Goal: Task Accomplishment & Management: Complete application form

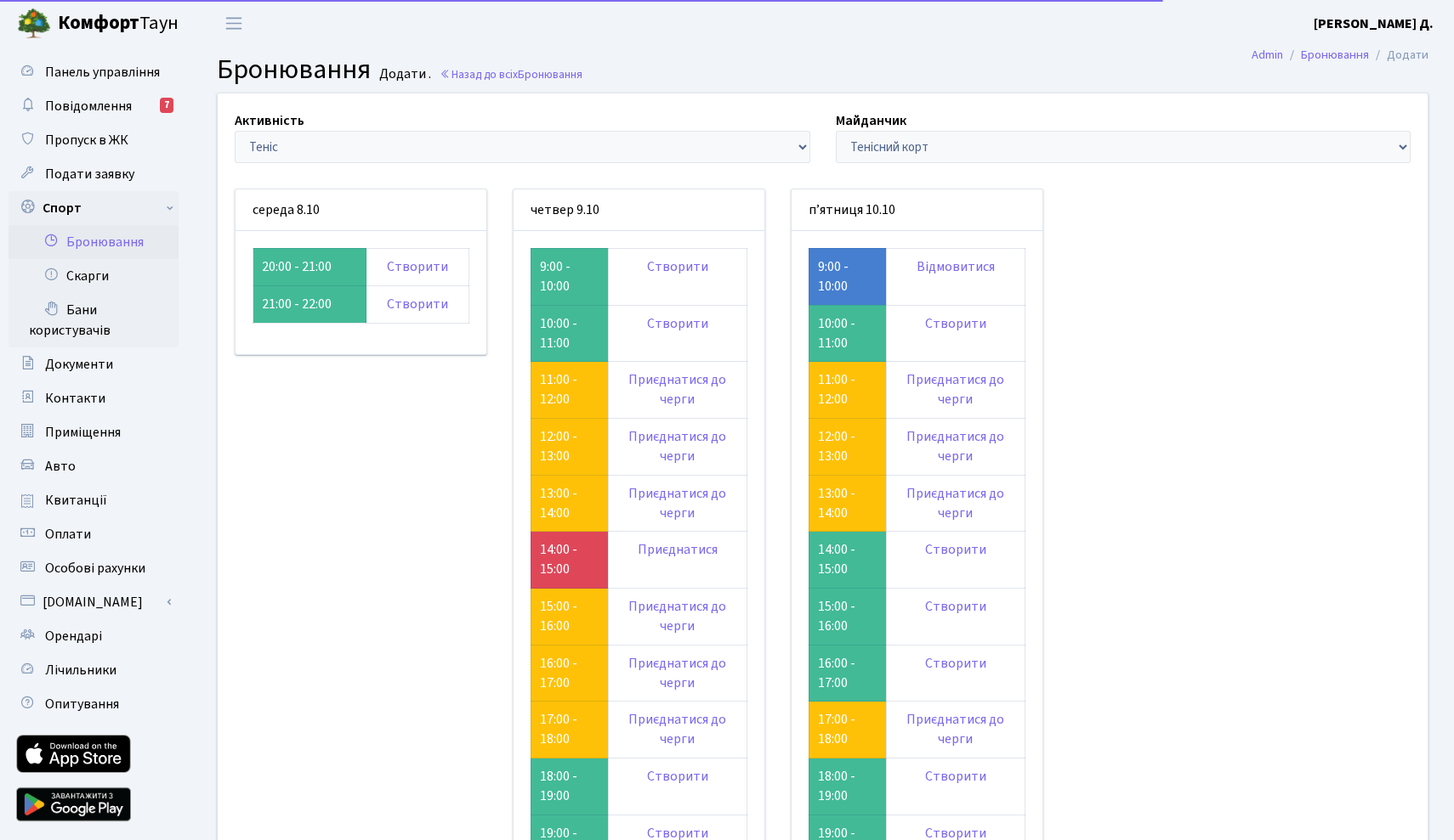
scroll to position [53, 0]
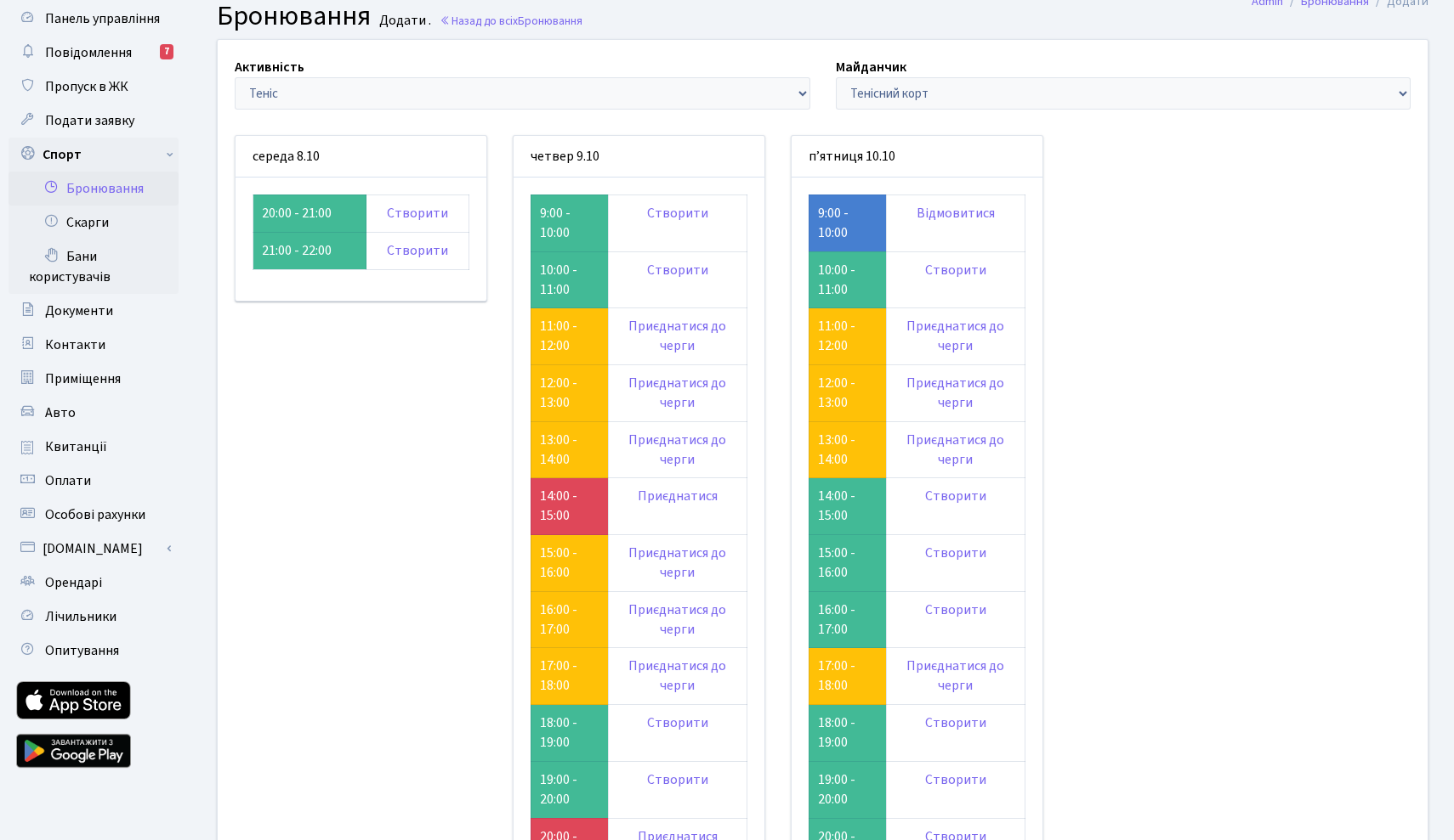
click at [1073, 148] on div "Активність - Баскетбол Волейбол Йога Катання на роликах Настільний теніс Теніс …" at bounding box center [822, 533] width 1235 height 985
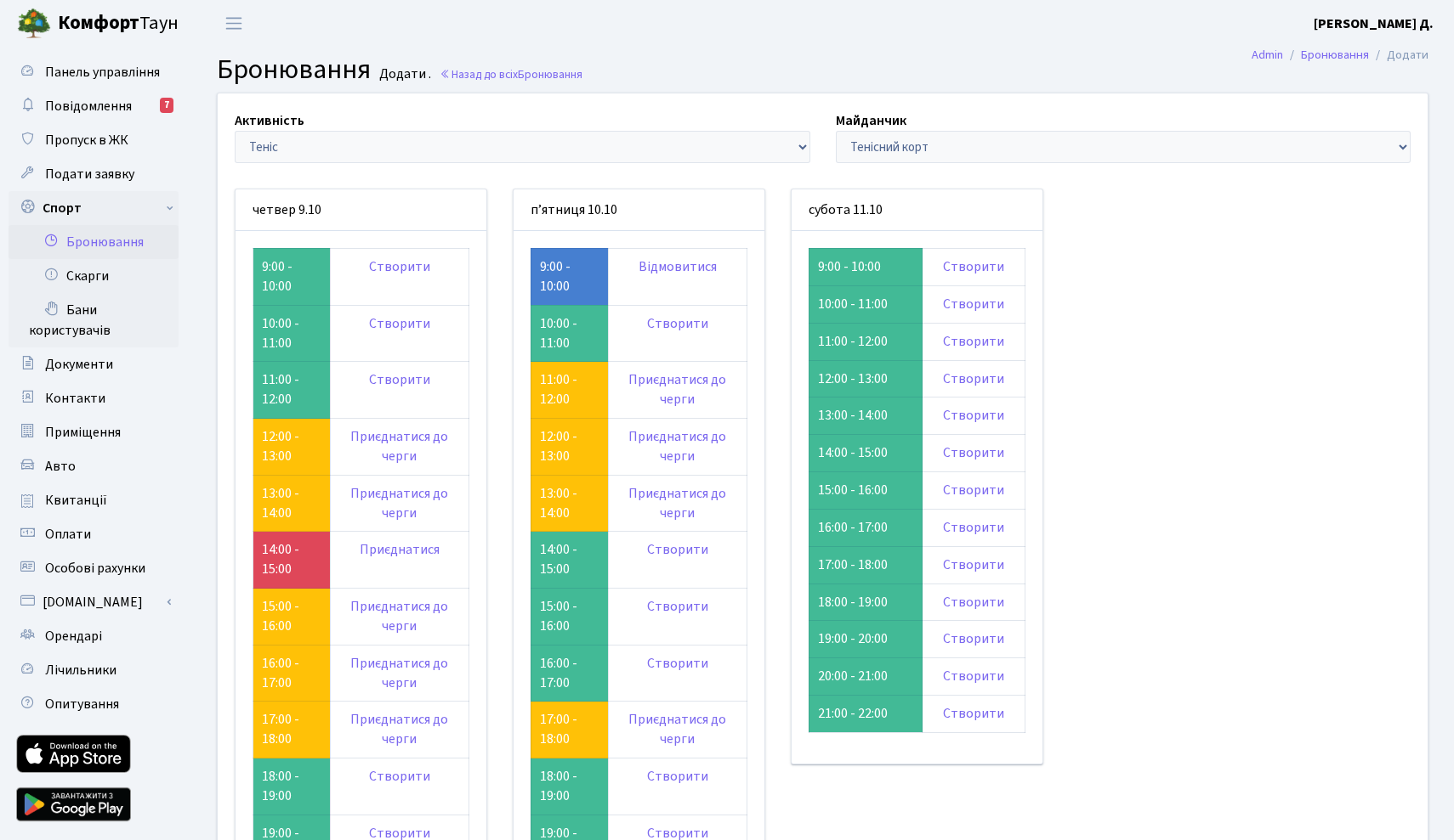
scroll to position [53, 0]
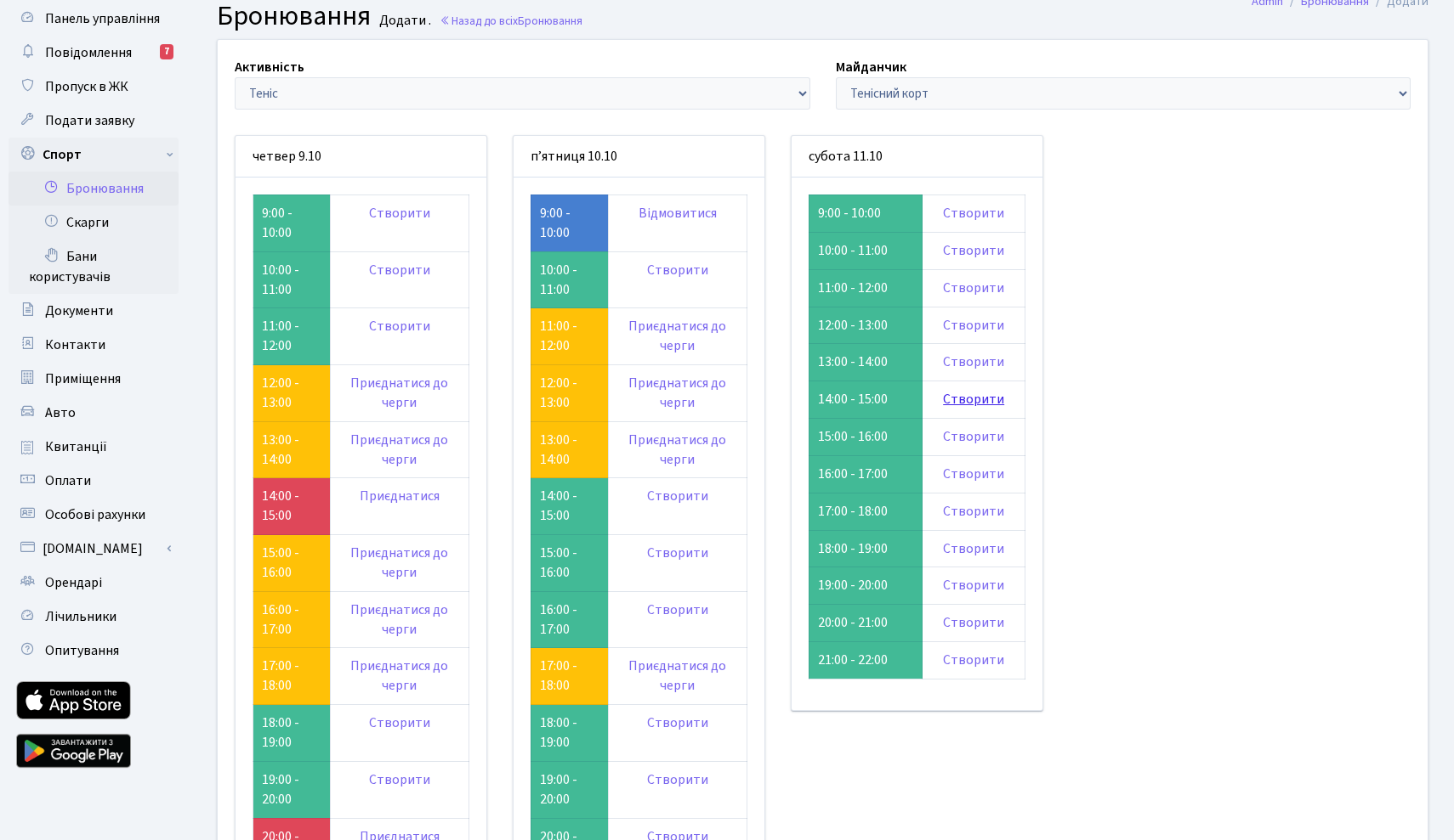
click at [976, 391] on link "Створити" at bounding box center [973, 399] width 61 height 19
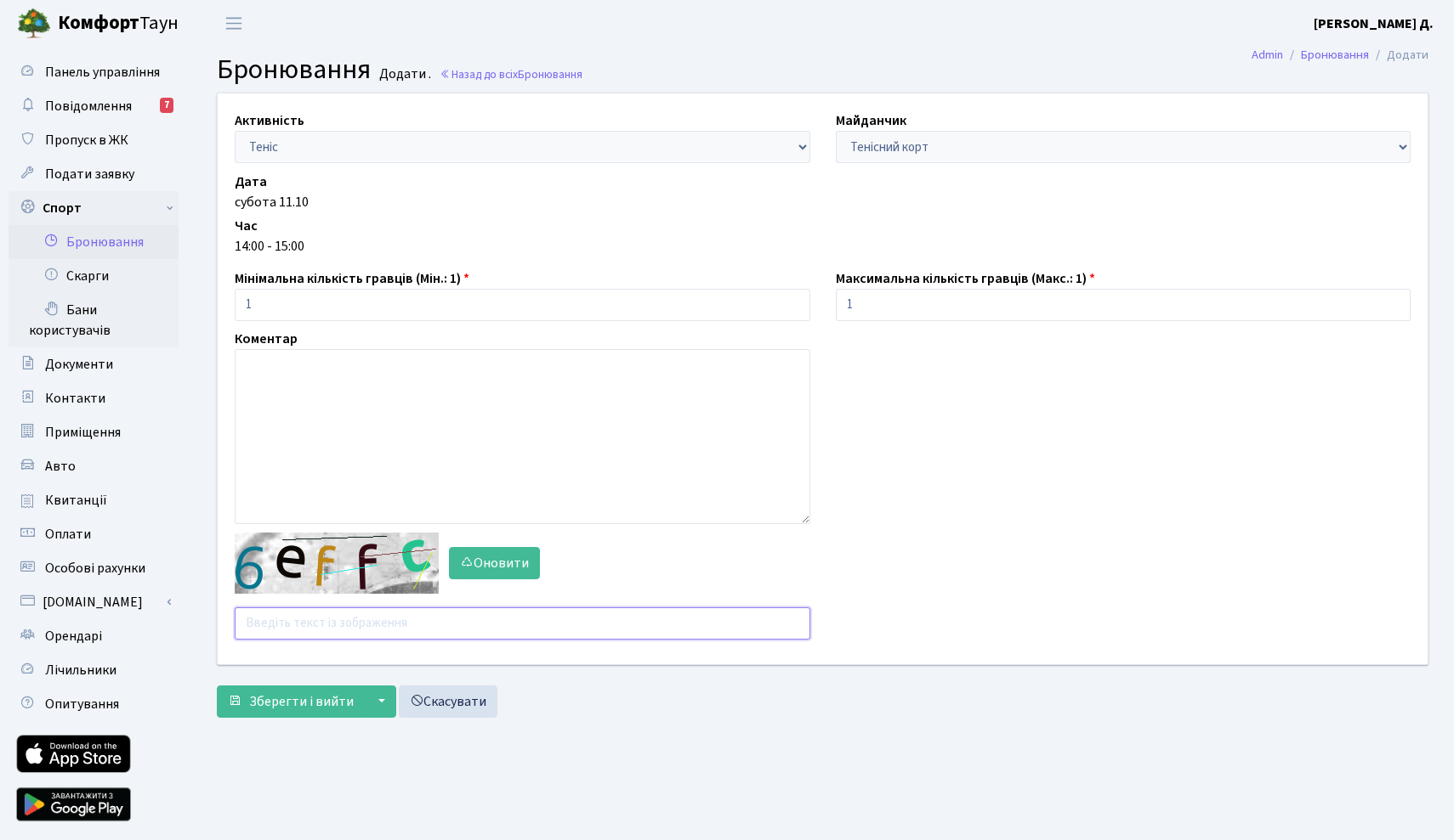
click at [427, 612] on input "text" at bounding box center [522, 624] width 575 height 32
type input "qpuyt"
click at [304, 688] on button "Зберегти і вийти" at bounding box center [291, 702] width 148 height 32
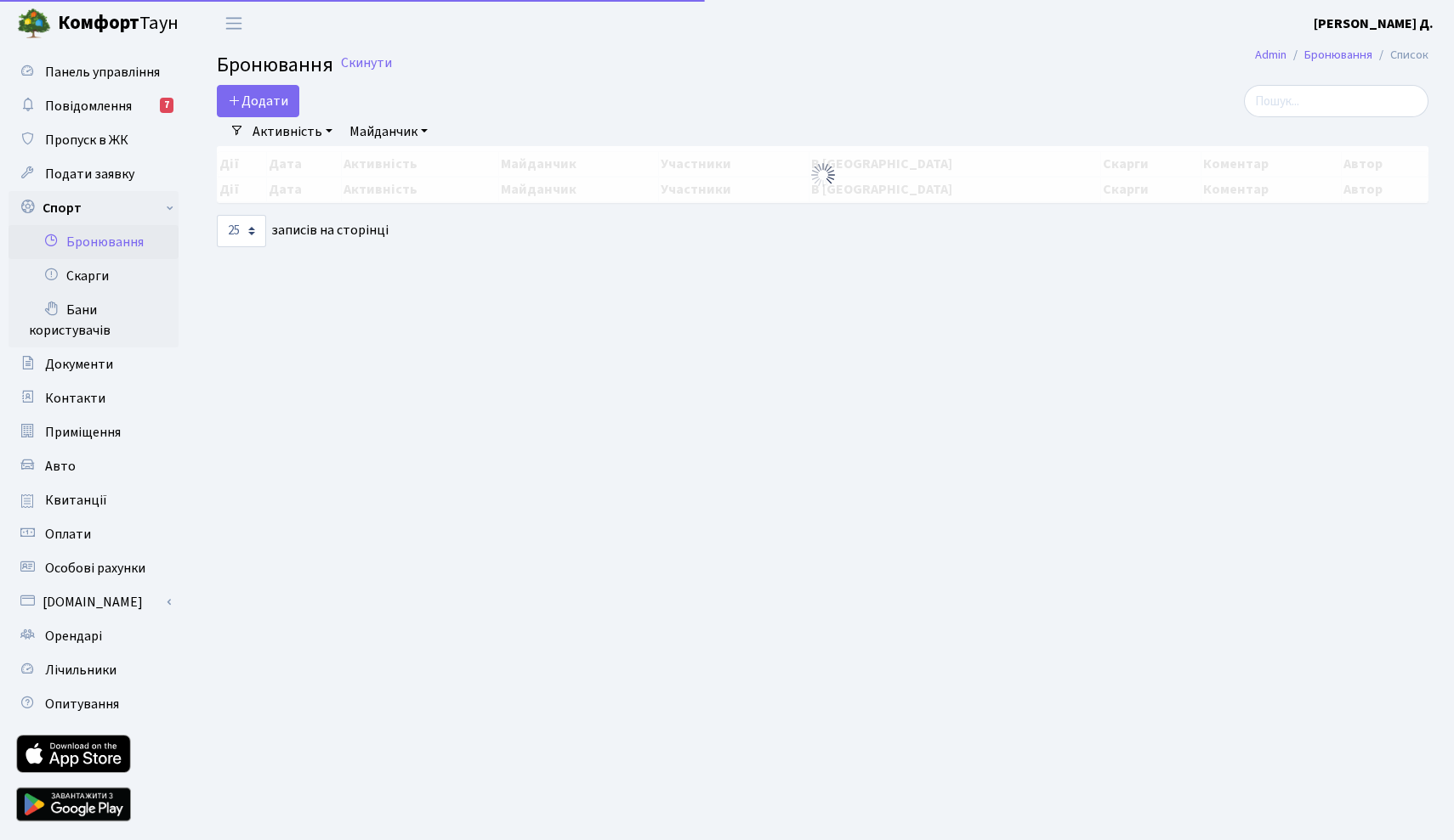
select select "25"
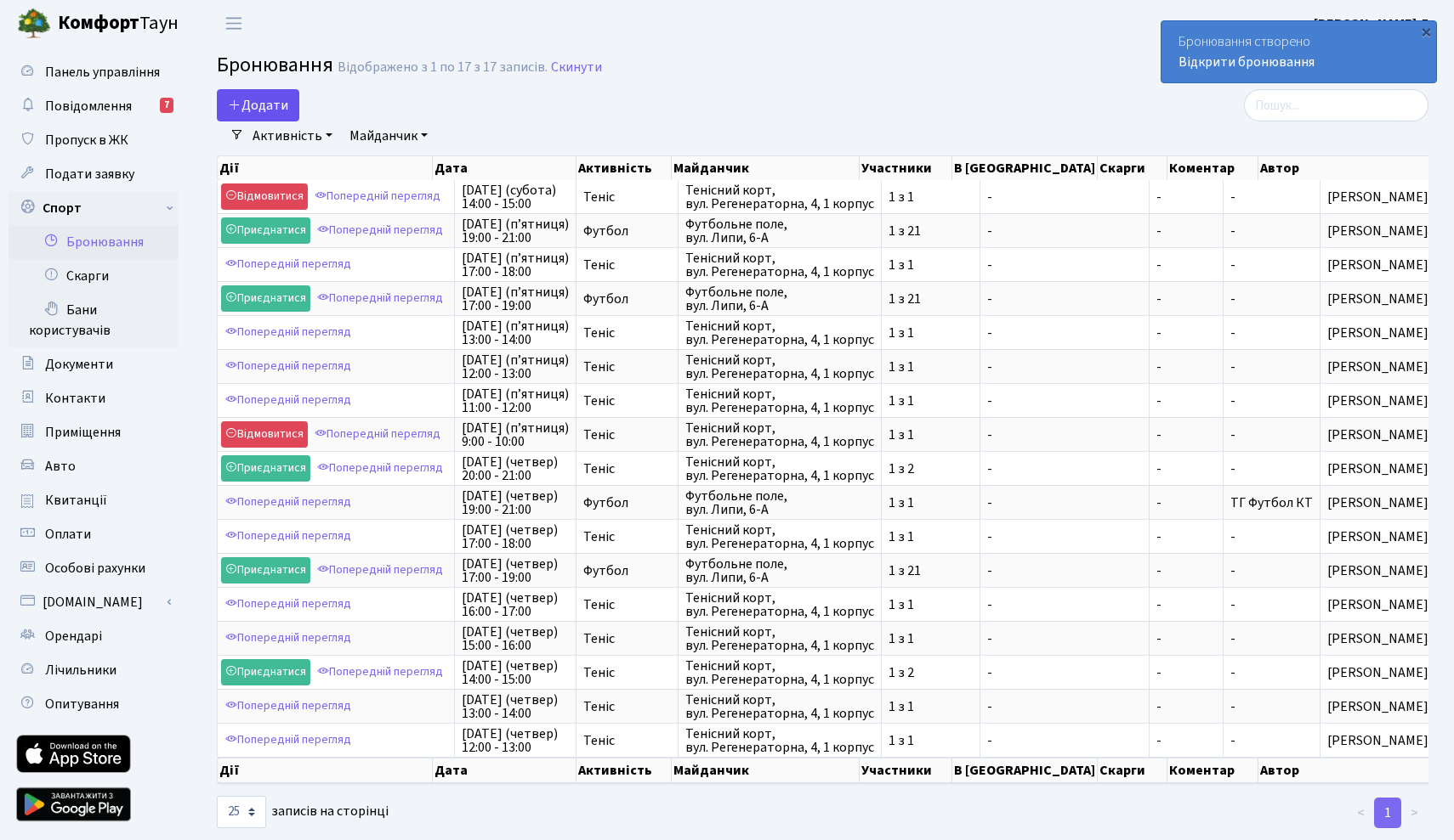
click at [261, 97] on button "Додати" at bounding box center [258, 105] width 82 height 32
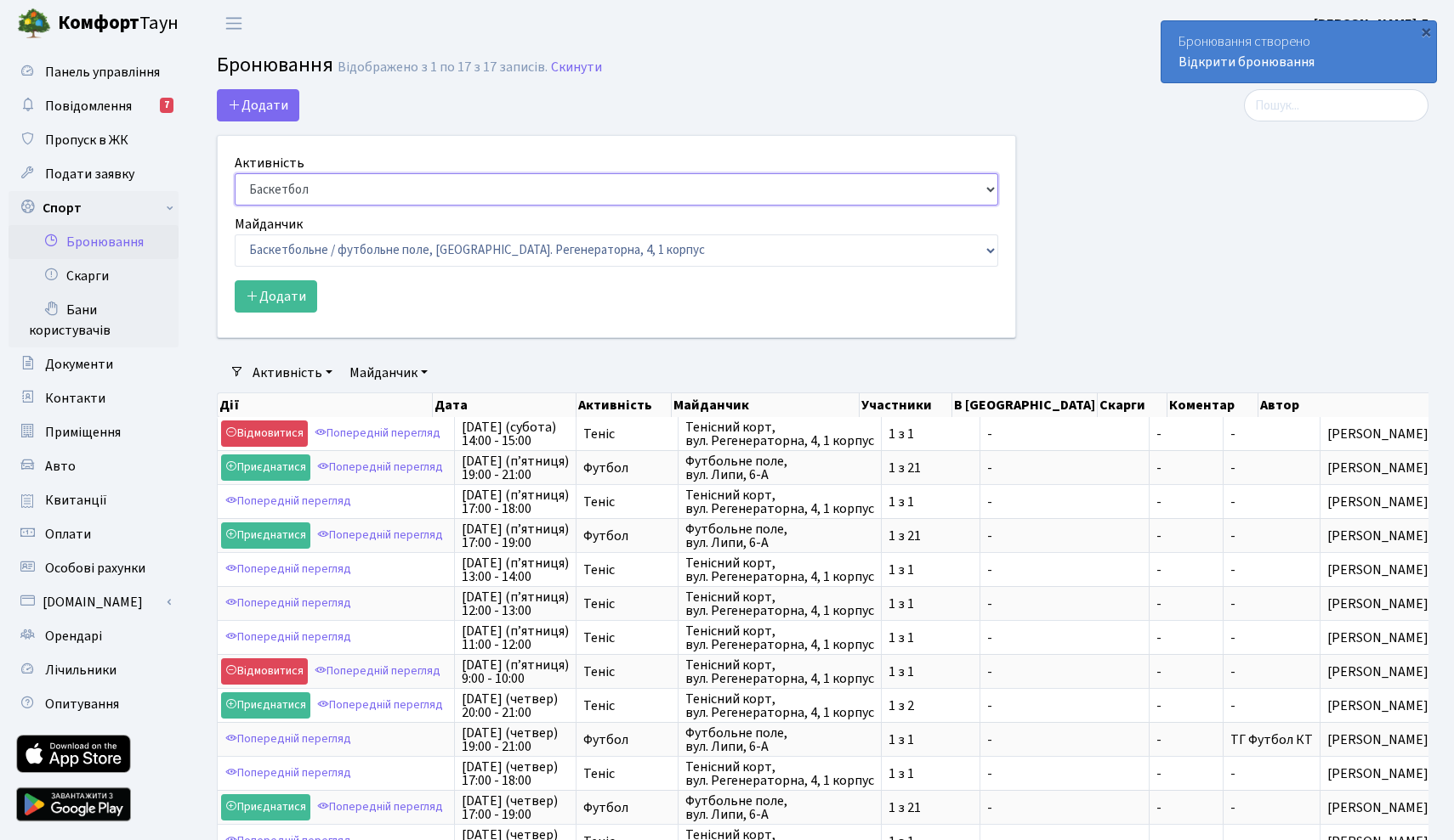
select select "1"
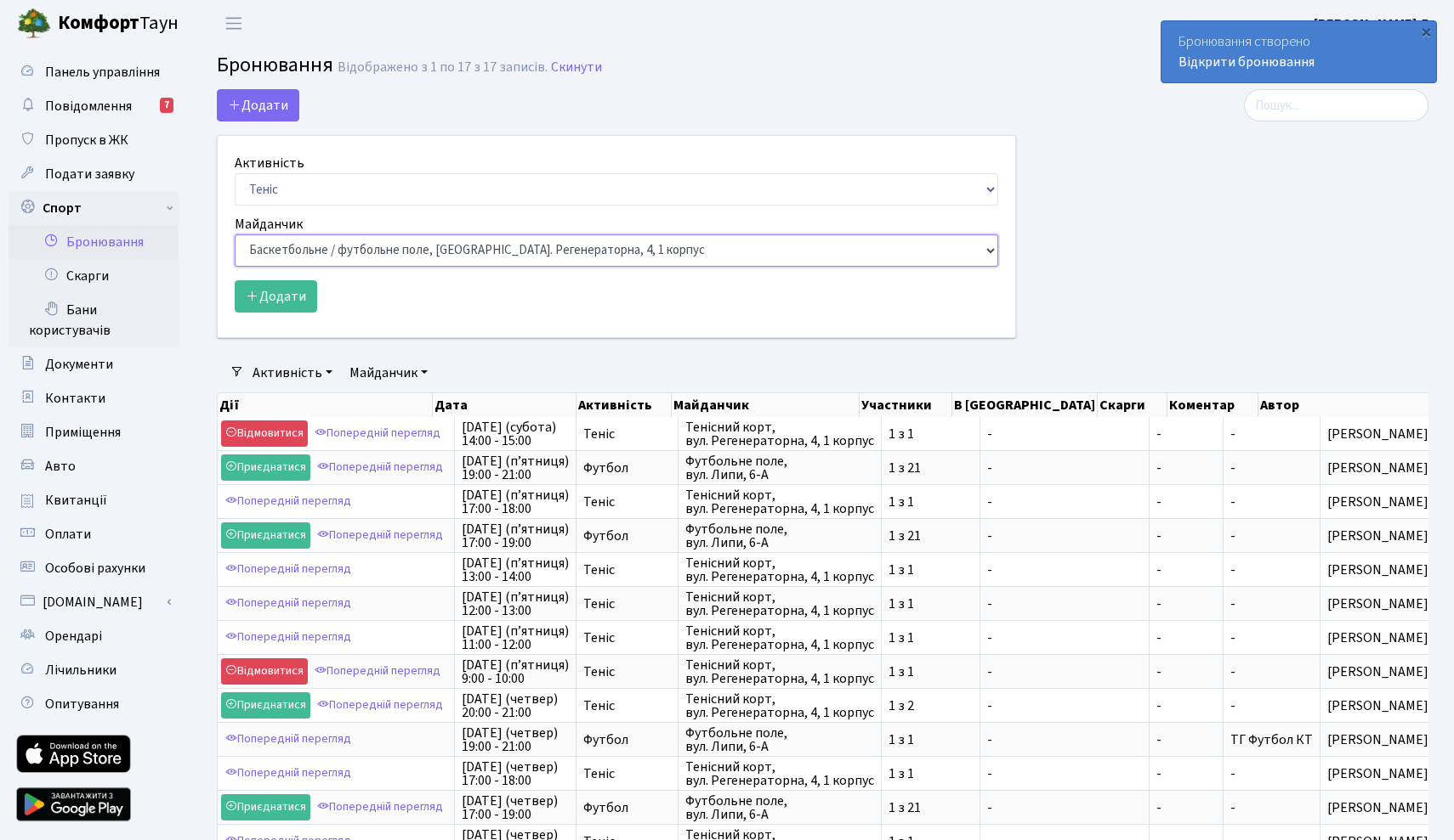
select select "1"
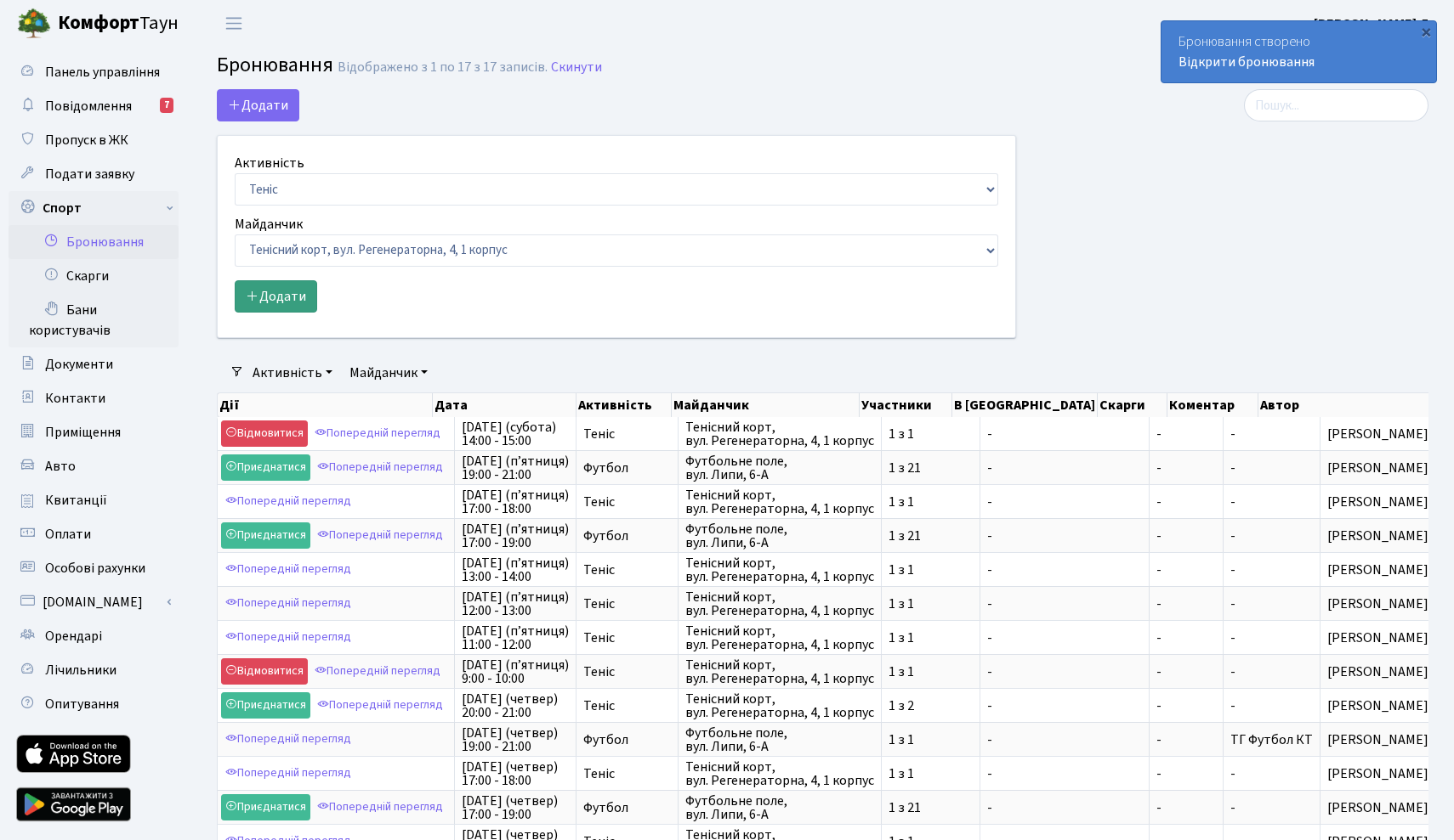
click at [299, 310] on button "Додати" at bounding box center [276, 296] width 82 height 32
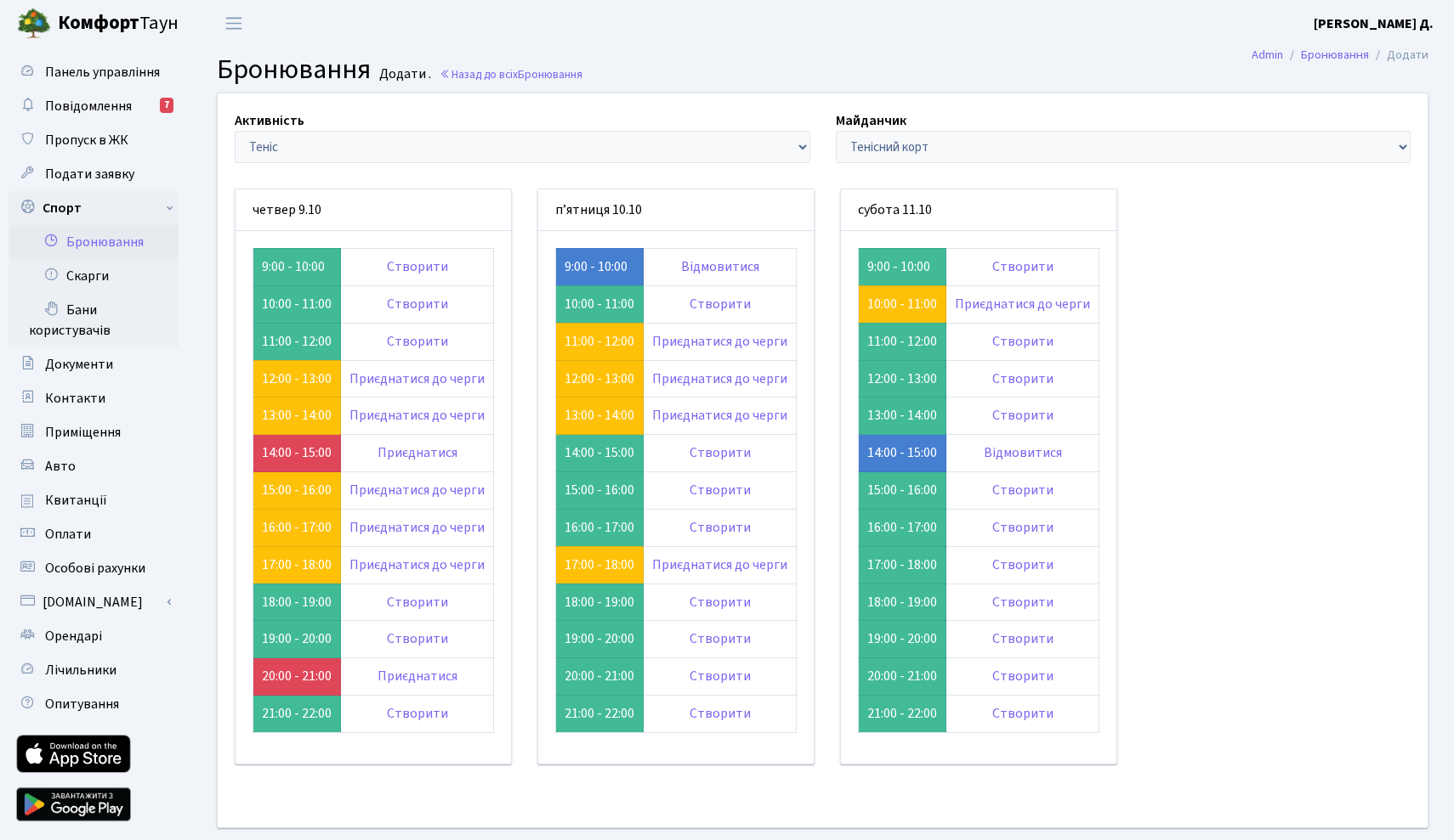
click at [135, 250] on link "Бронювання" at bounding box center [94, 242] width 170 height 34
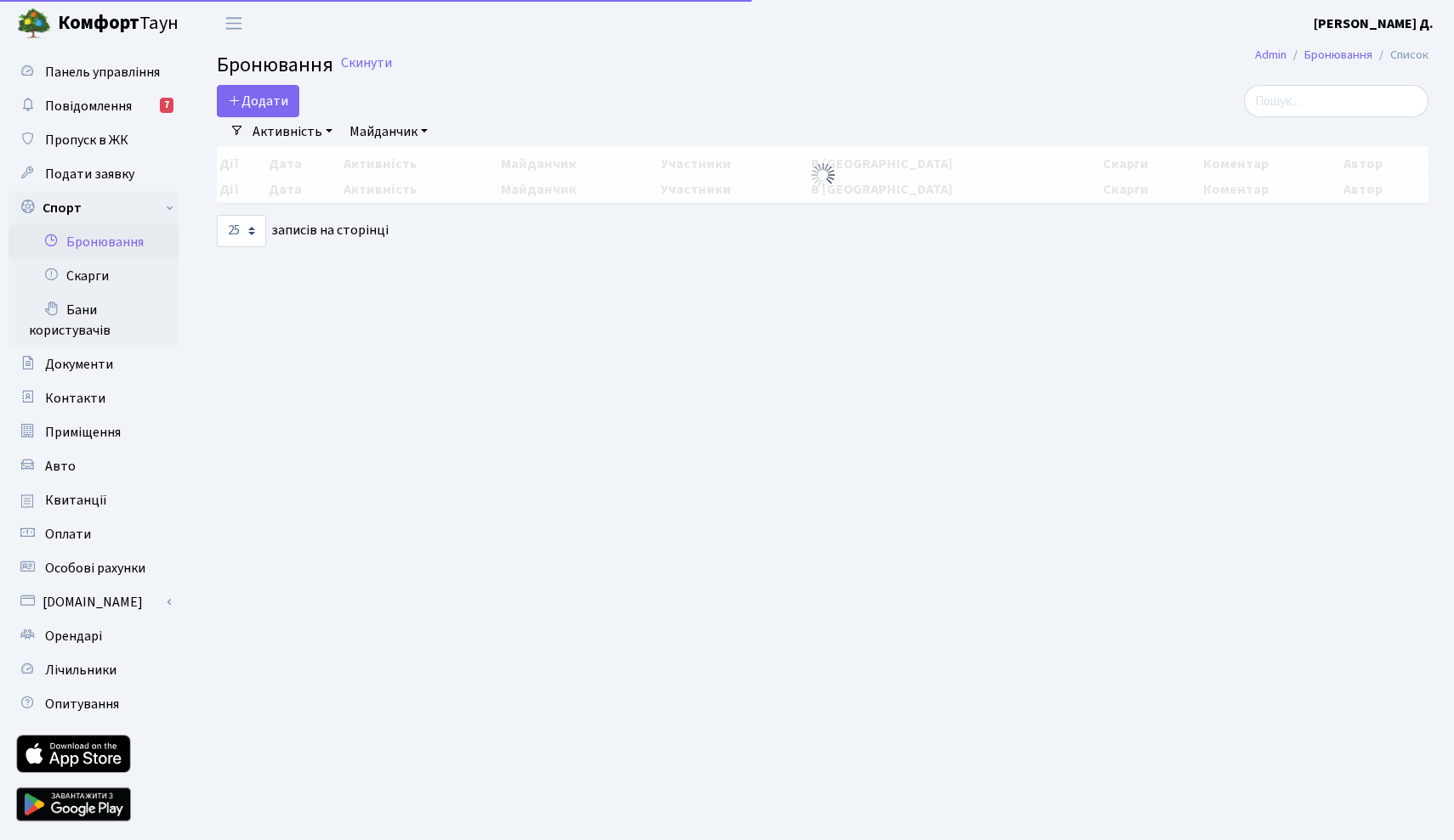
select select "25"
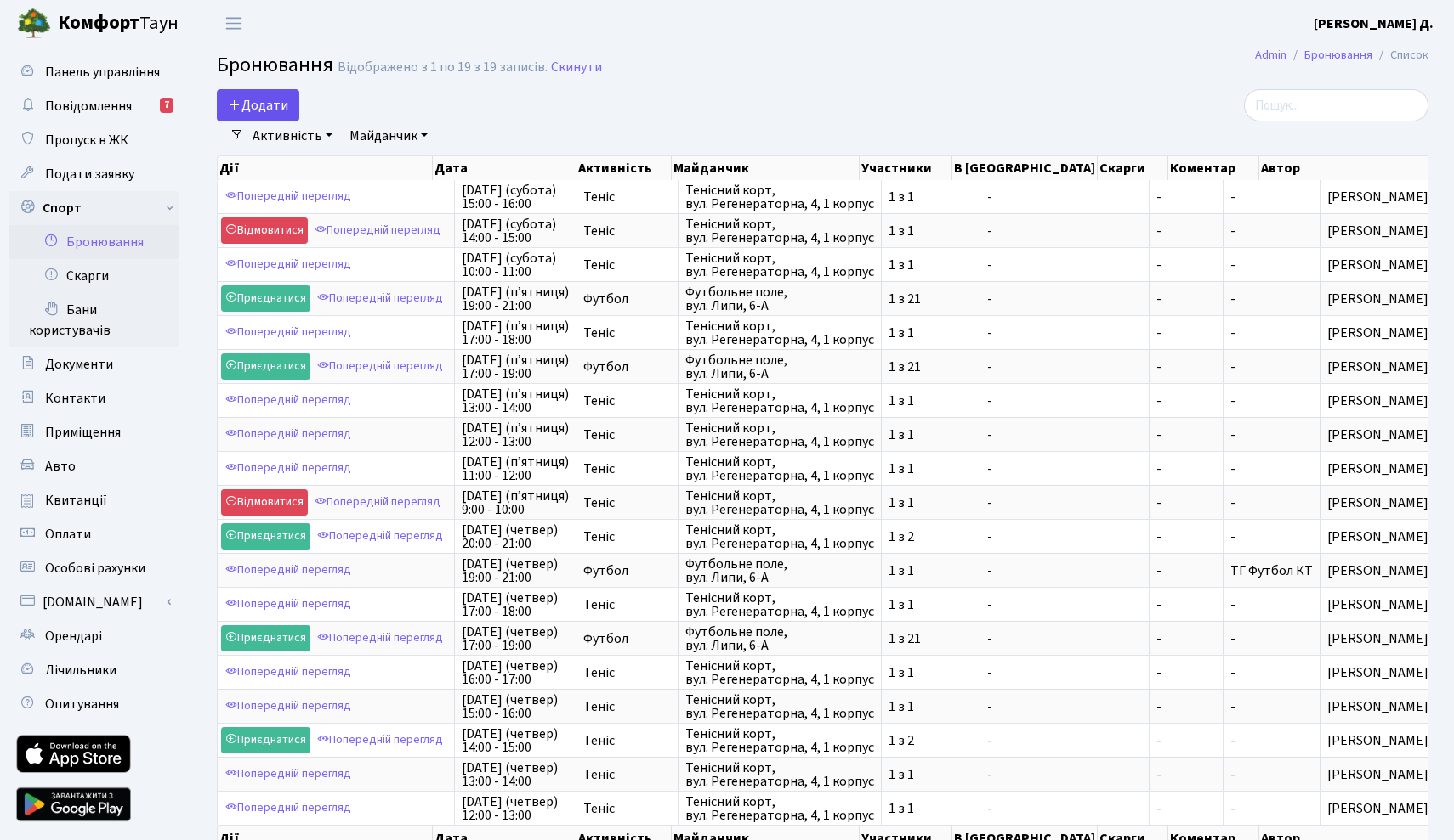
click at [274, 110] on button "Додати" at bounding box center [258, 105] width 82 height 32
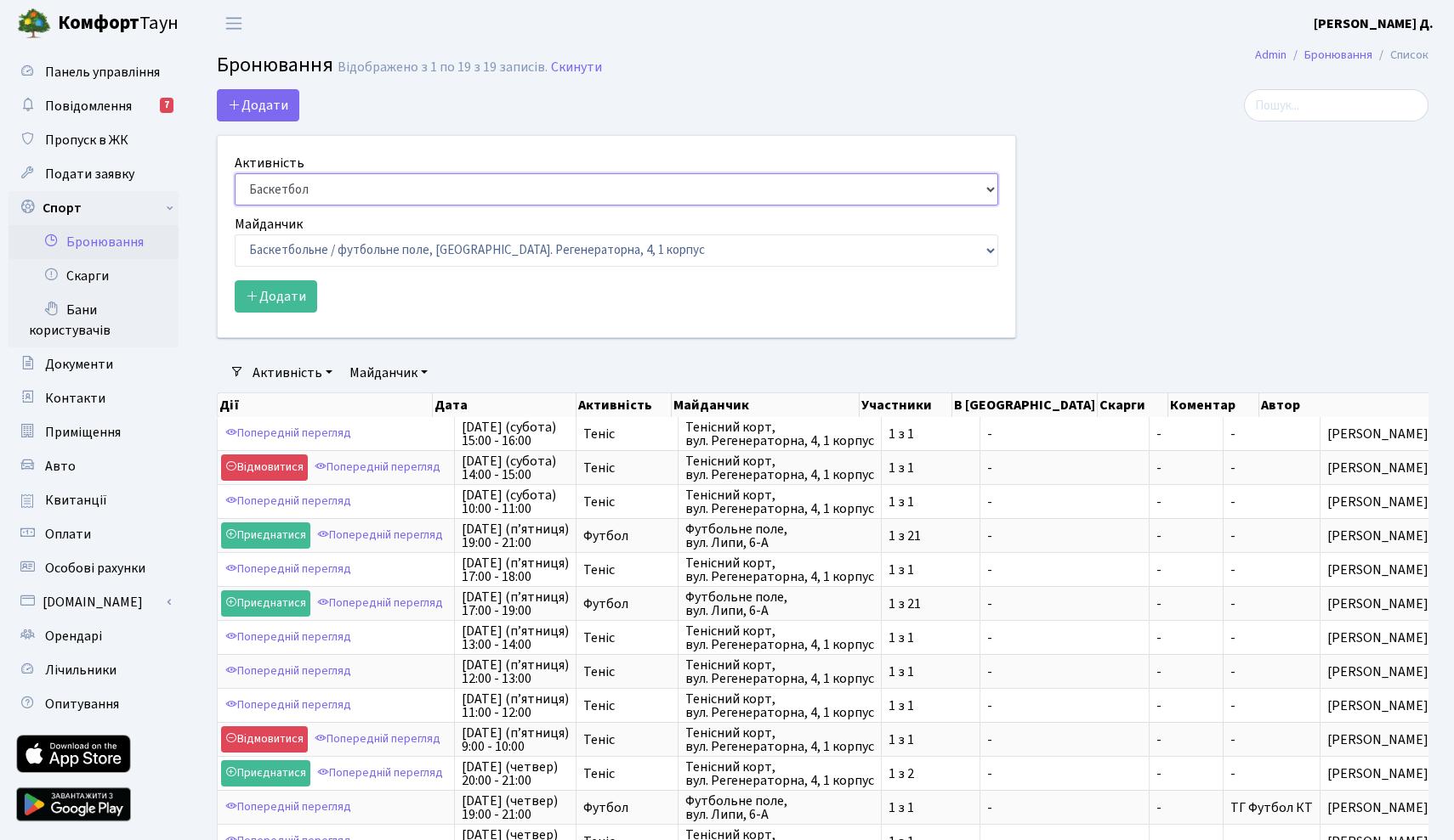
select select "1"
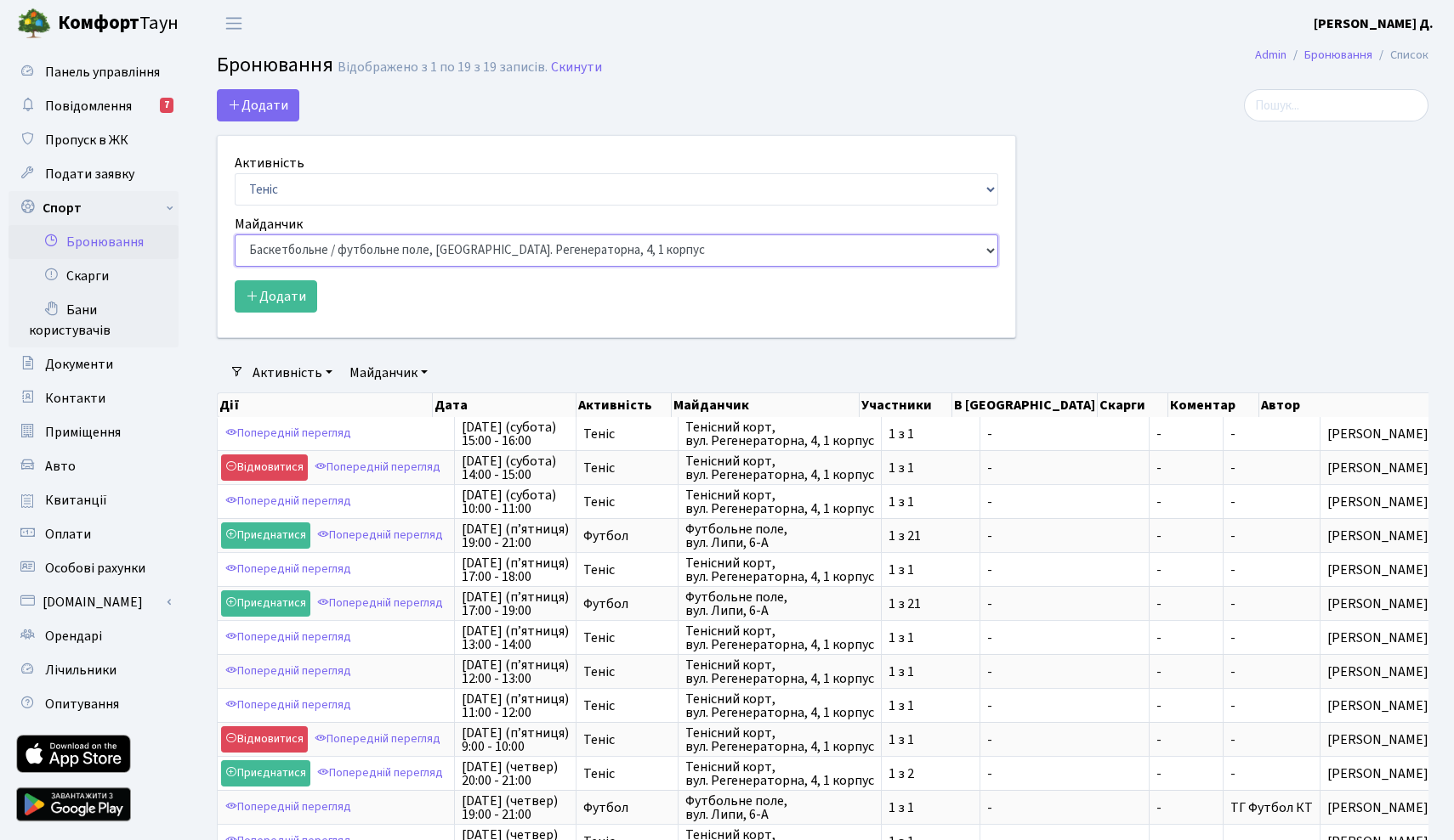
select select "1"
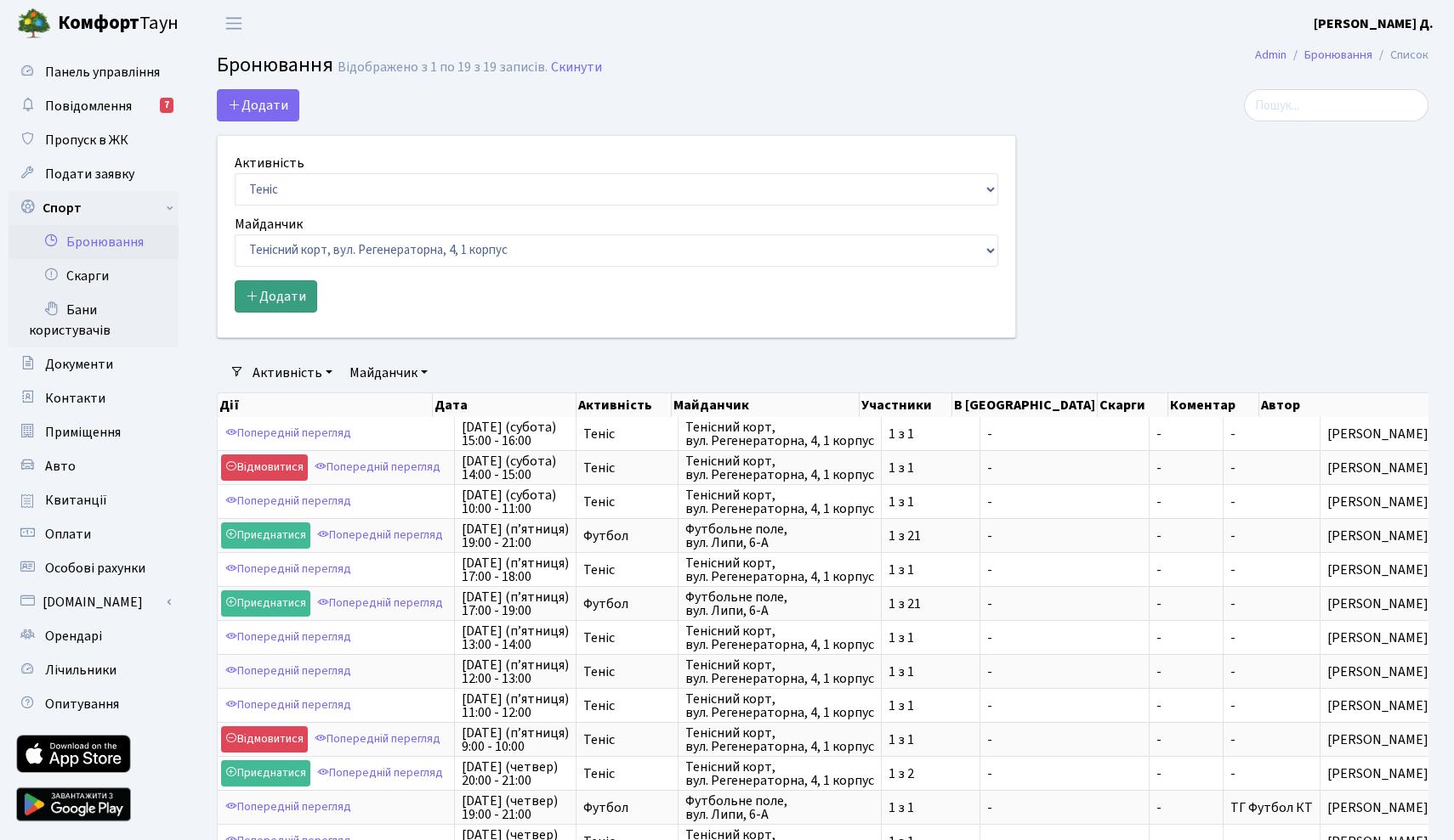
click at [273, 308] on button "Додати" at bounding box center [276, 296] width 82 height 32
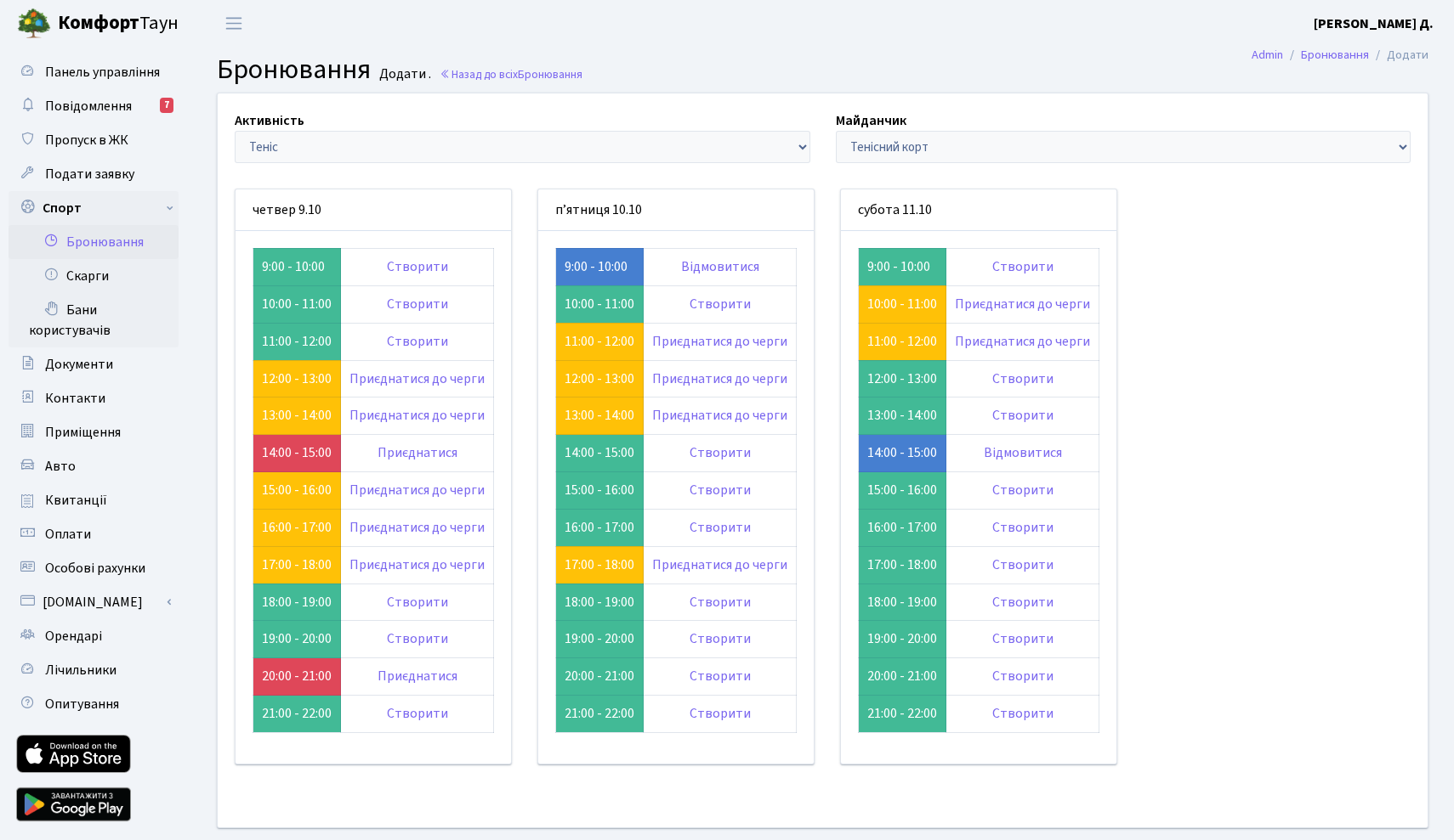
click at [122, 241] on link "Бронювання" at bounding box center [94, 242] width 170 height 34
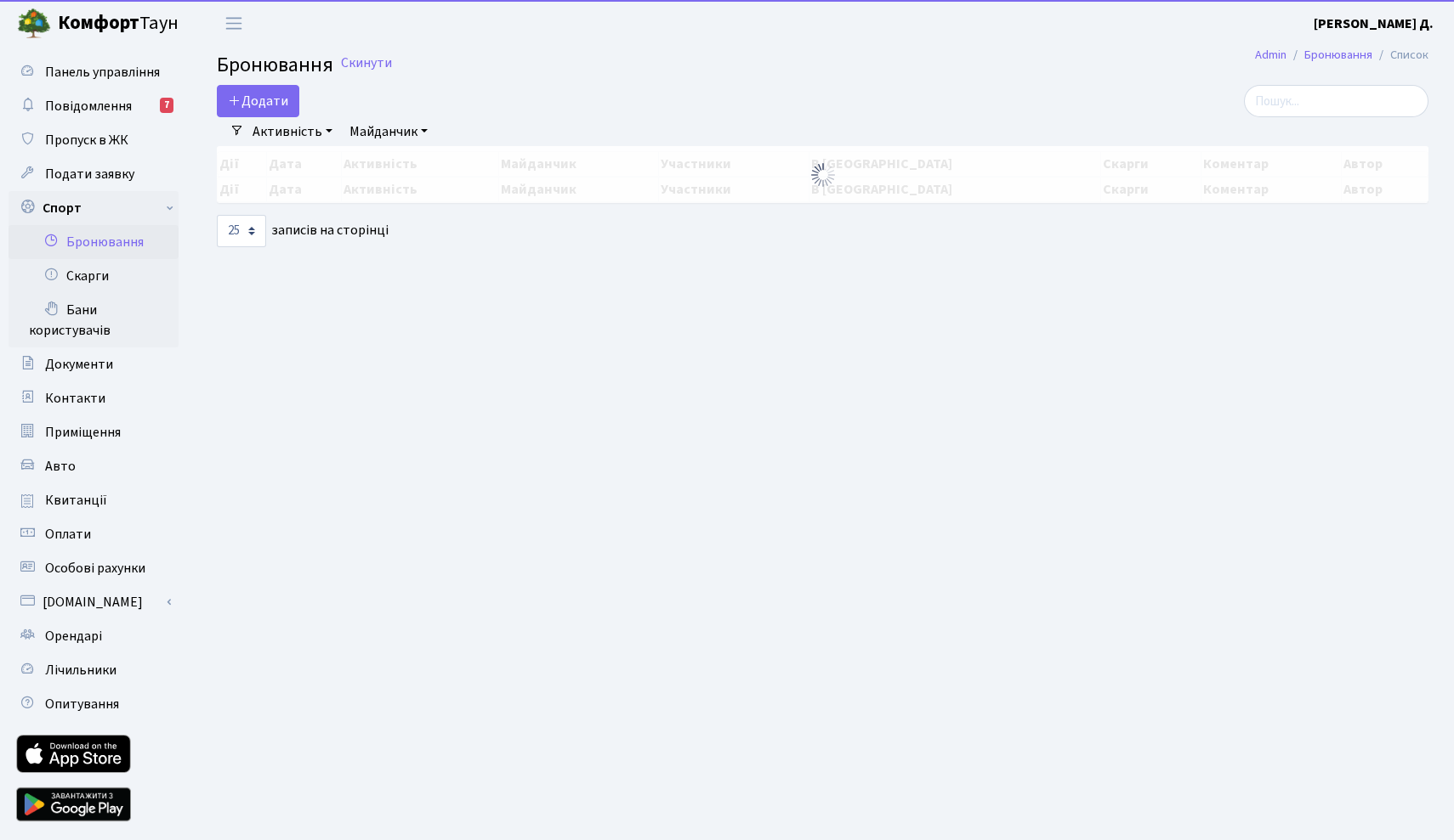
select select "25"
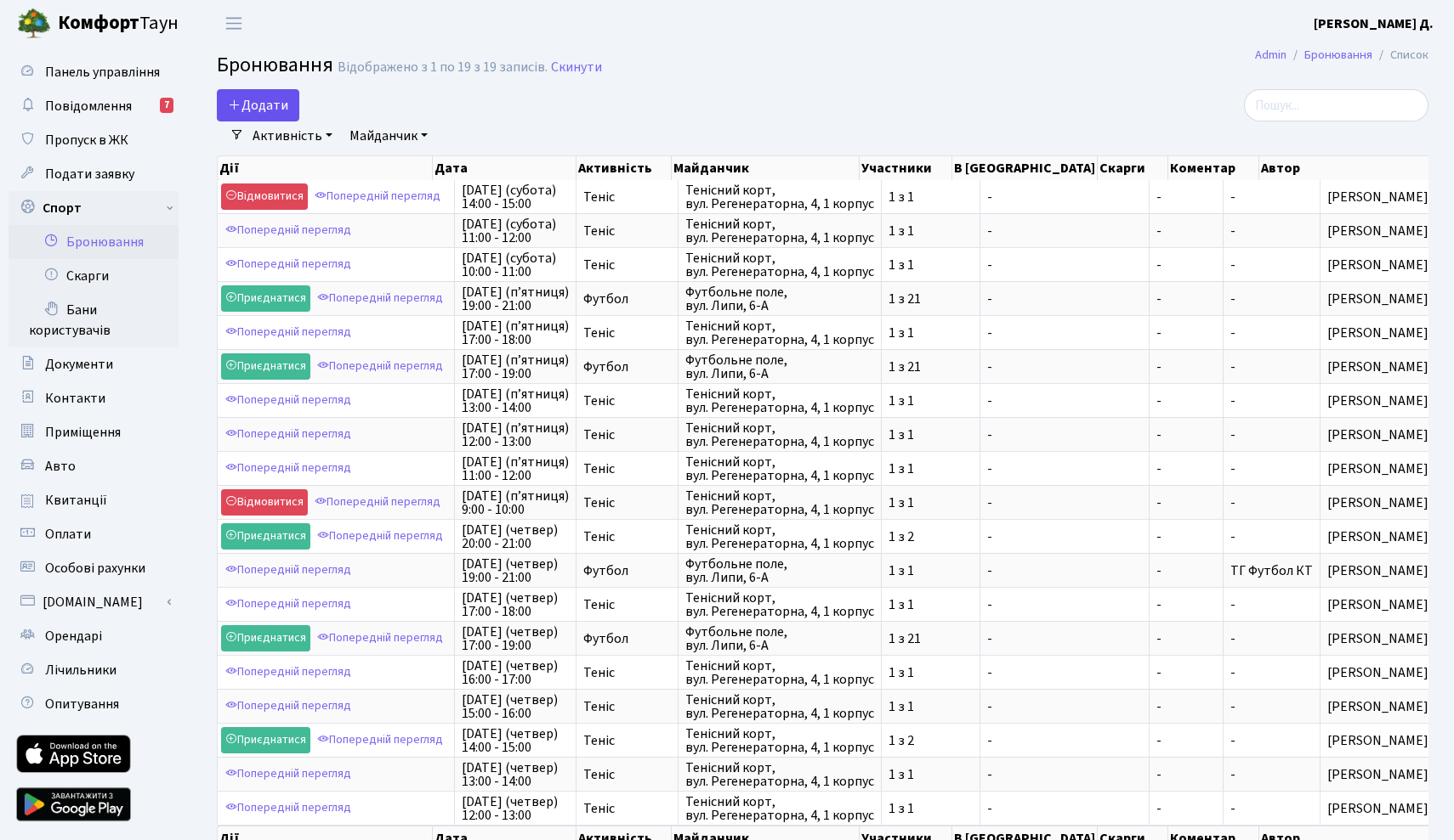
click at [276, 119] on button "Додати" at bounding box center [258, 105] width 82 height 32
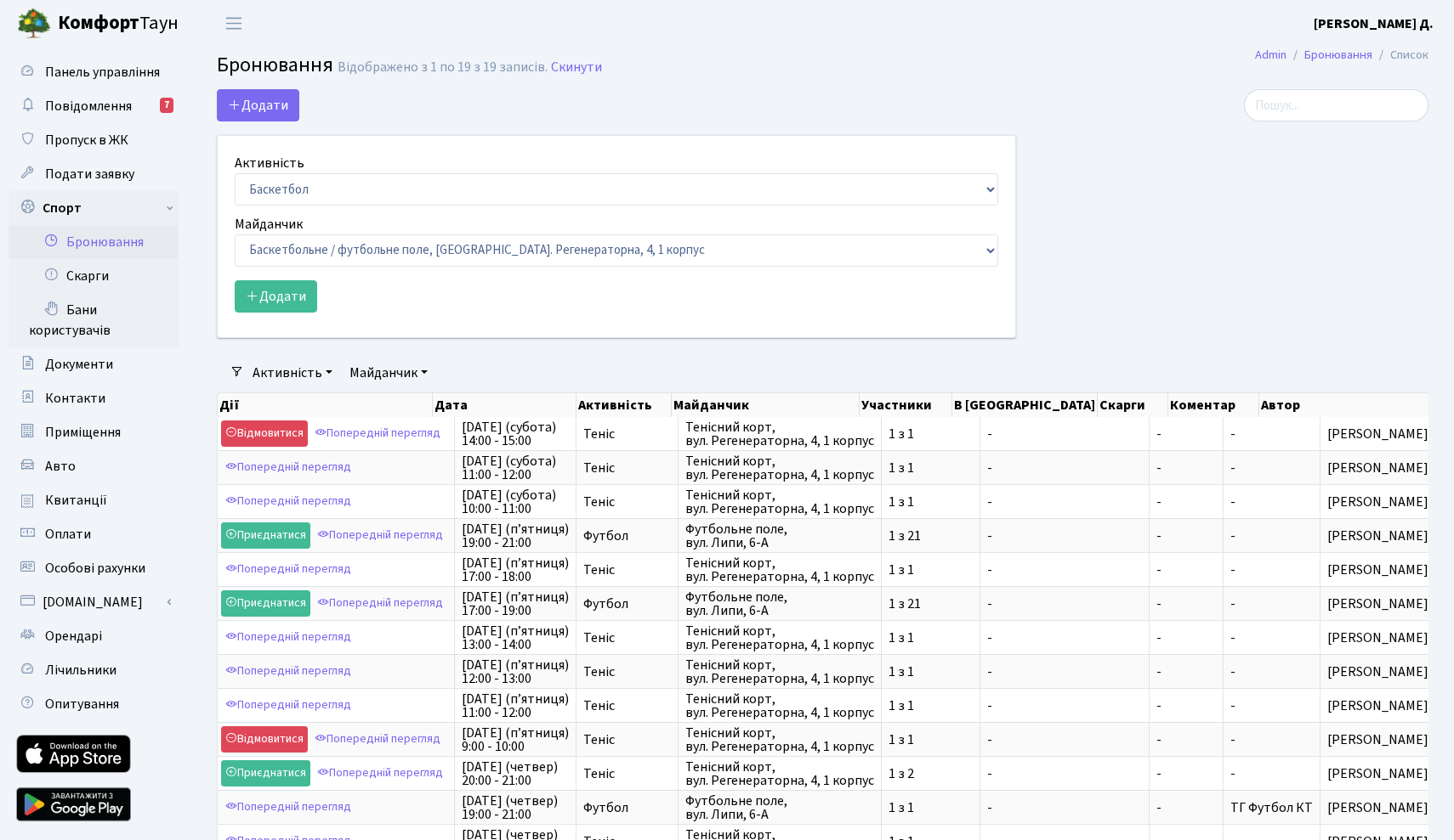
click at [770, 65] on h2 "Бронювання Відображено з 1 по 19 з 19 записів. Скинути" at bounding box center [823, 67] width 1212 height 29
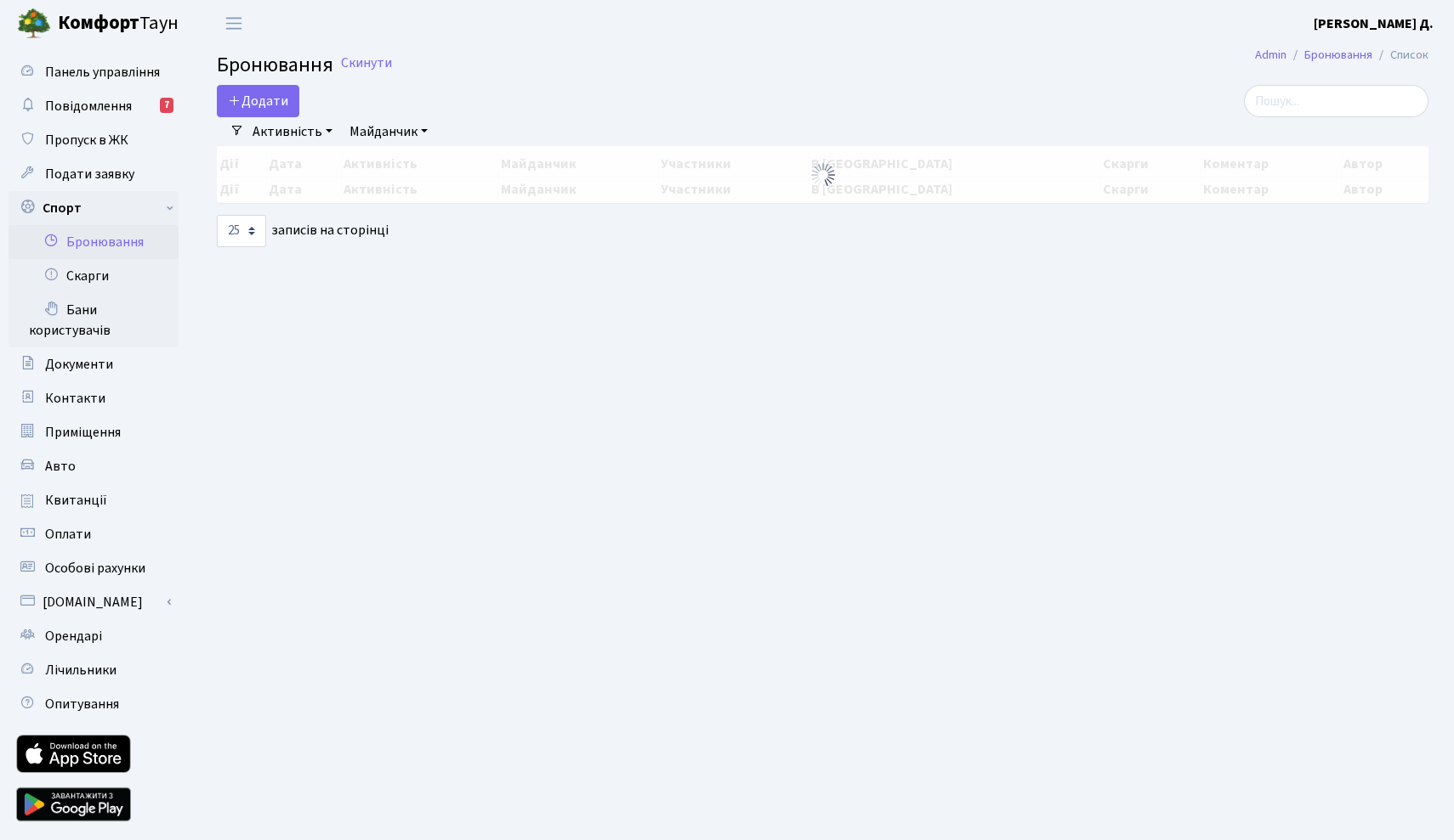
select select "25"
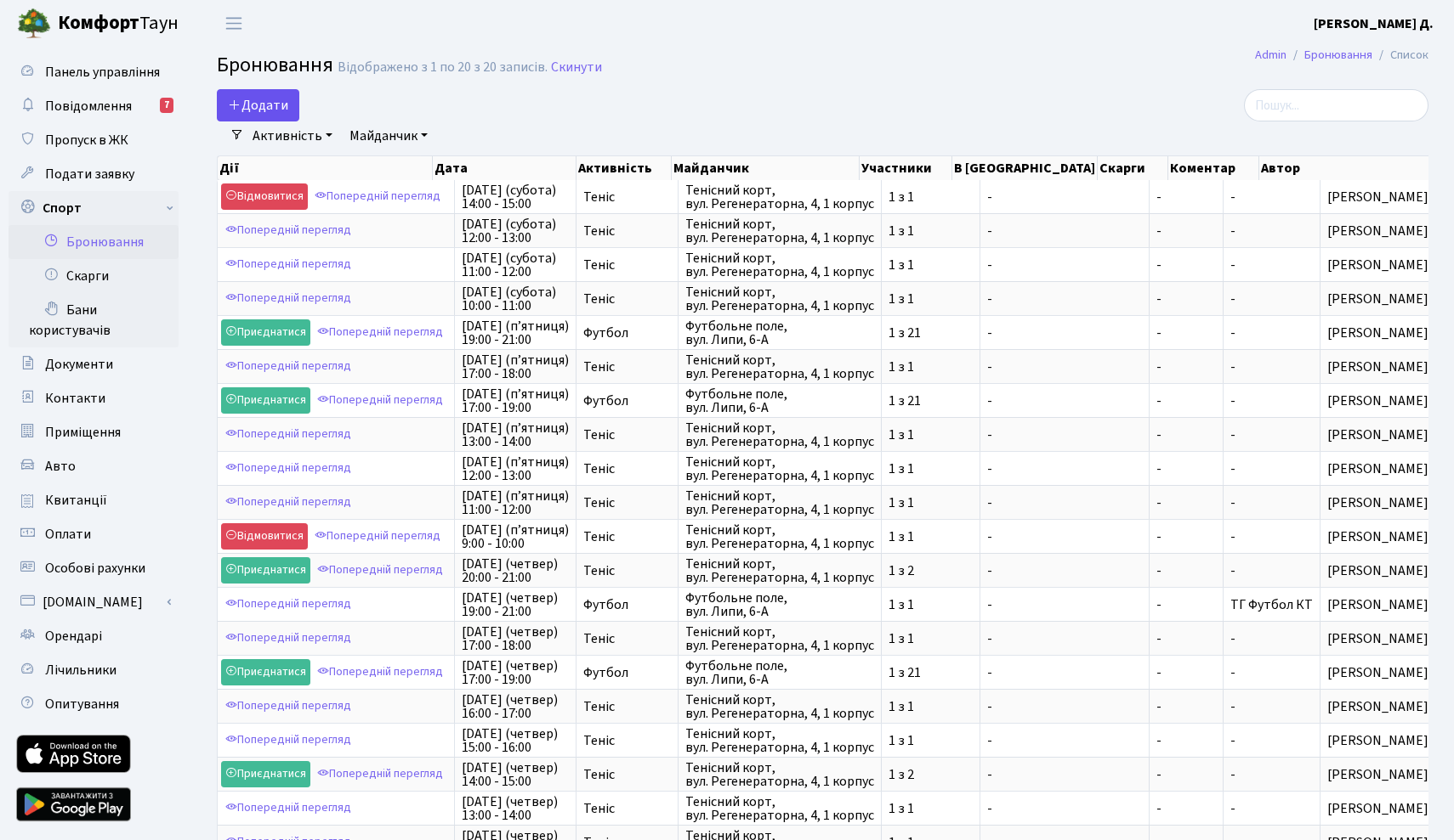
click at [259, 110] on button "Додати" at bounding box center [258, 105] width 82 height 32
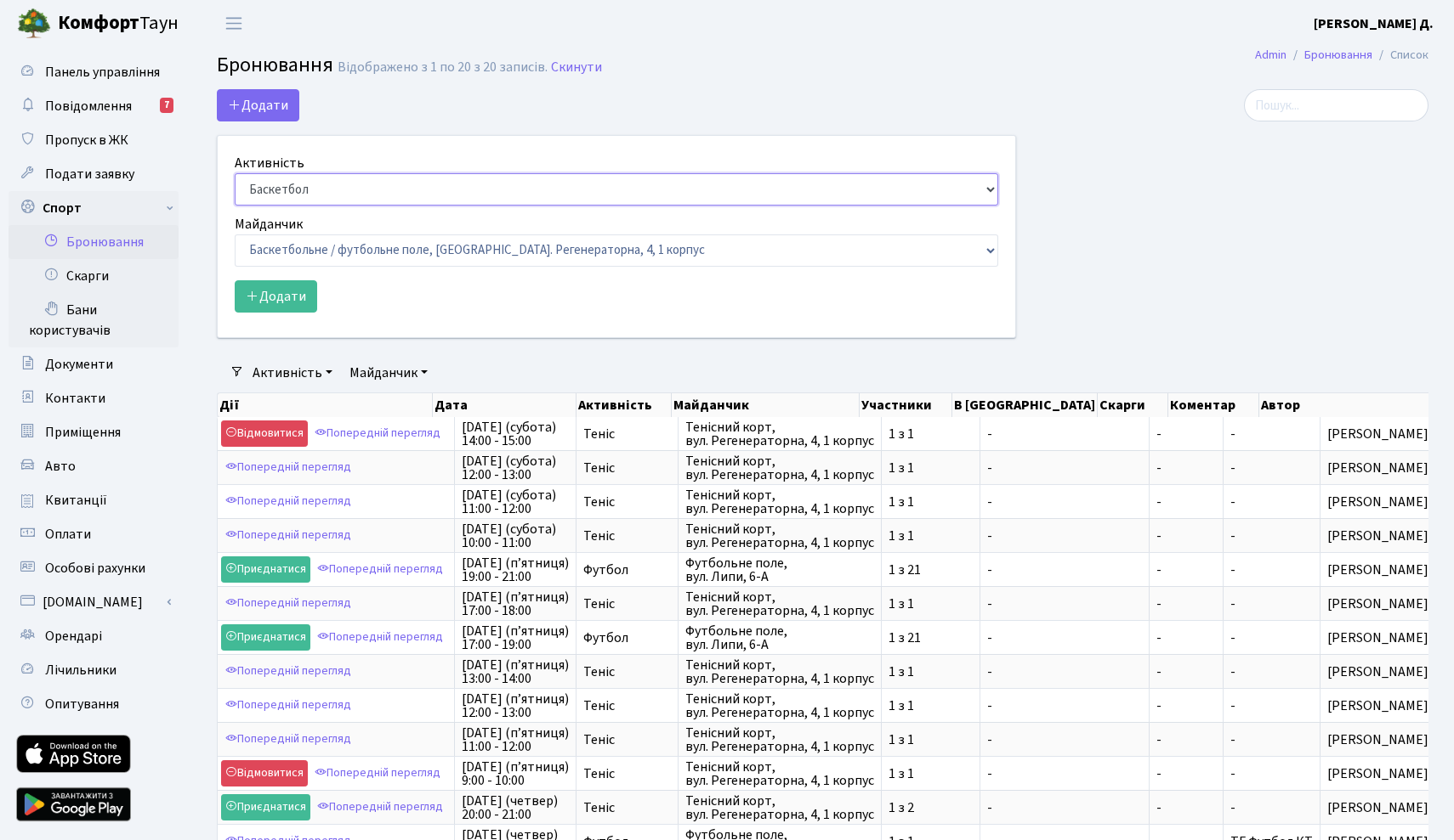
select select "1"
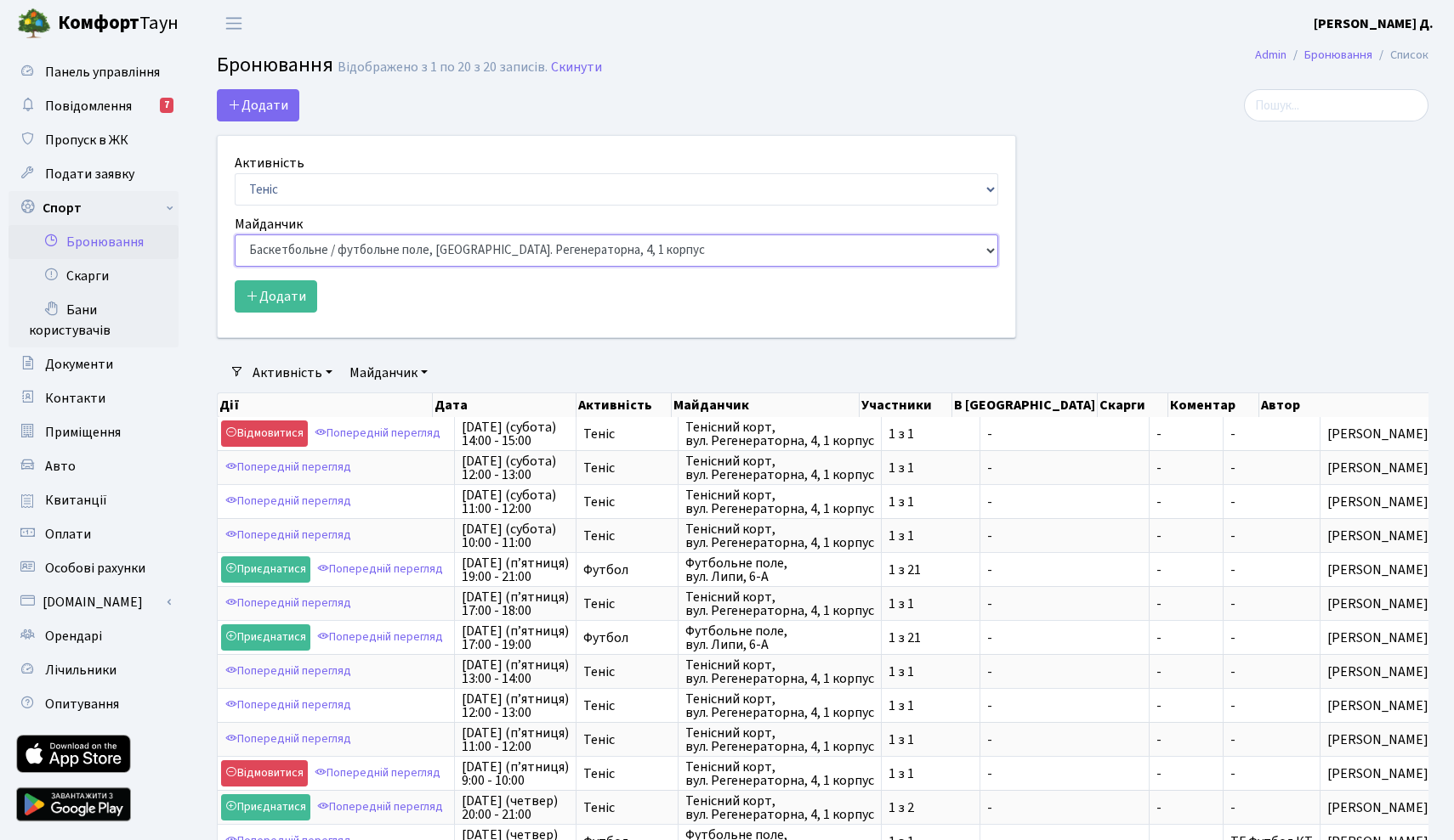
select select "1"
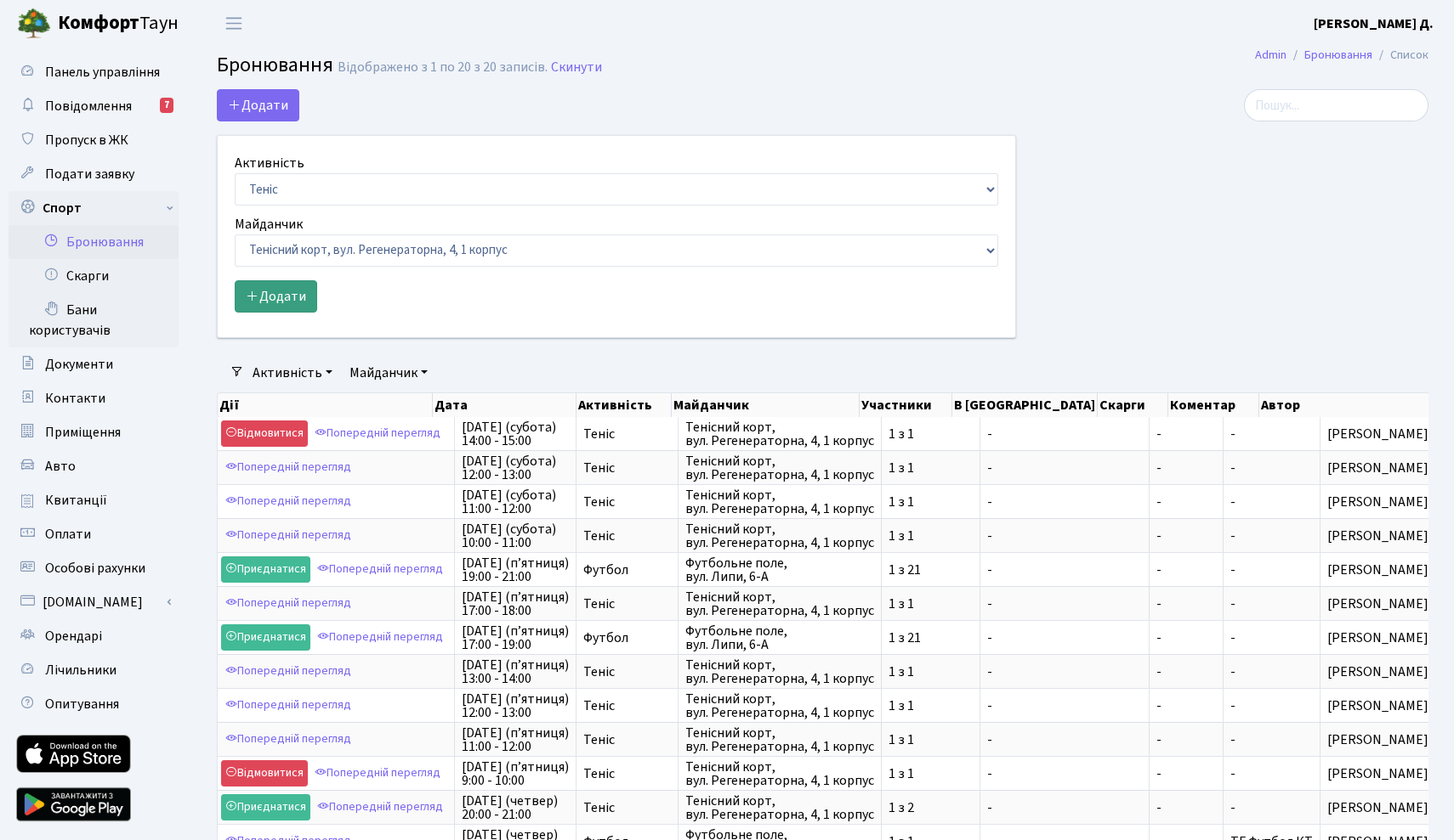
click at [288, 295] on button "Додати" at bounding box center [276, 296] width 82 height 32
